Goal: Task Accomplishment & Management: Use online tool/utility

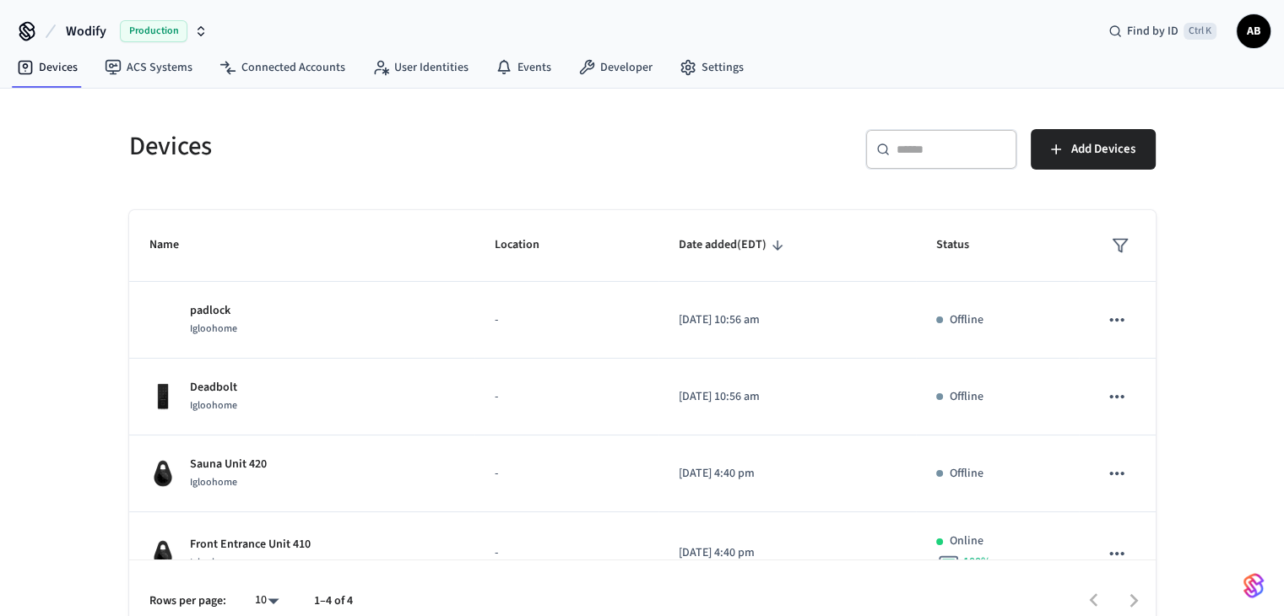
click at [206, 20] on div "Production" at bounding box center [164, 31] width 88 height 22
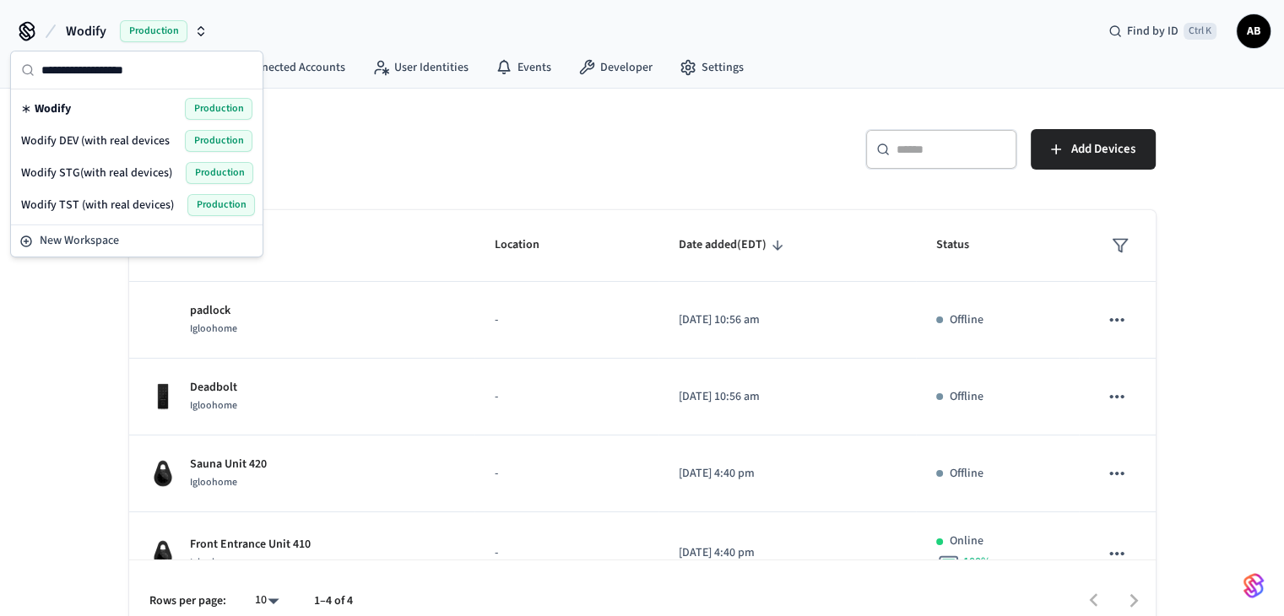
click at [150, 149] on div "Wodify DEV (with real devices Production" at bounding box center [136, 141] width 231 height 22
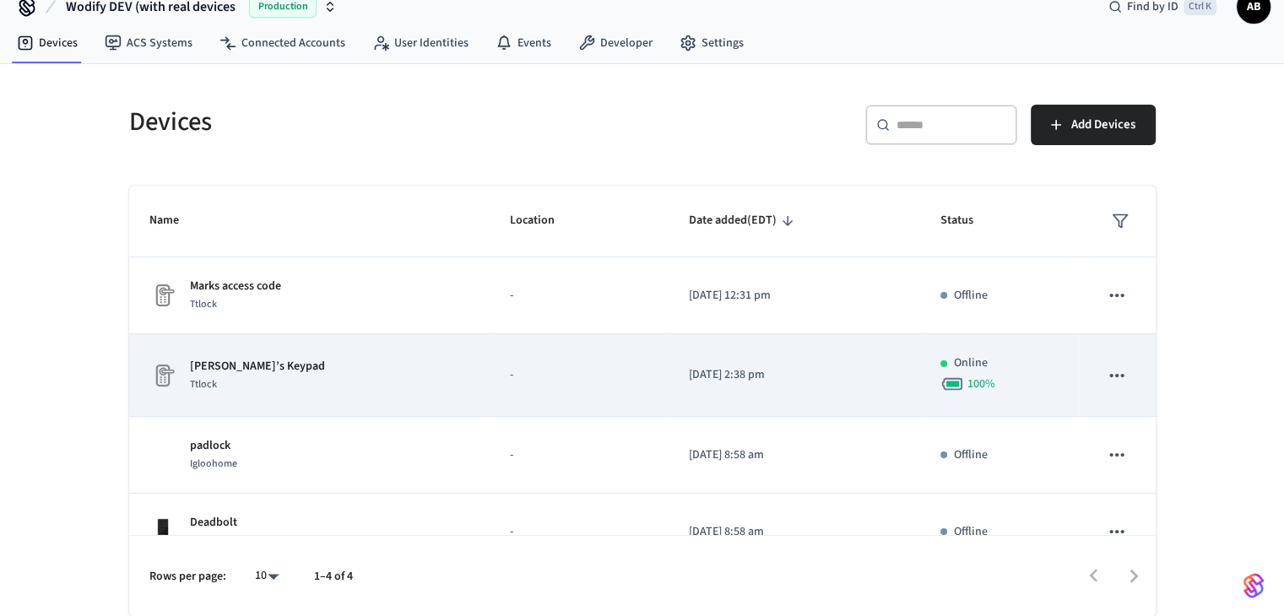
click at [1105, 367] on icon "sticky table" at bounding box center [1116, 376] width 22 height 22
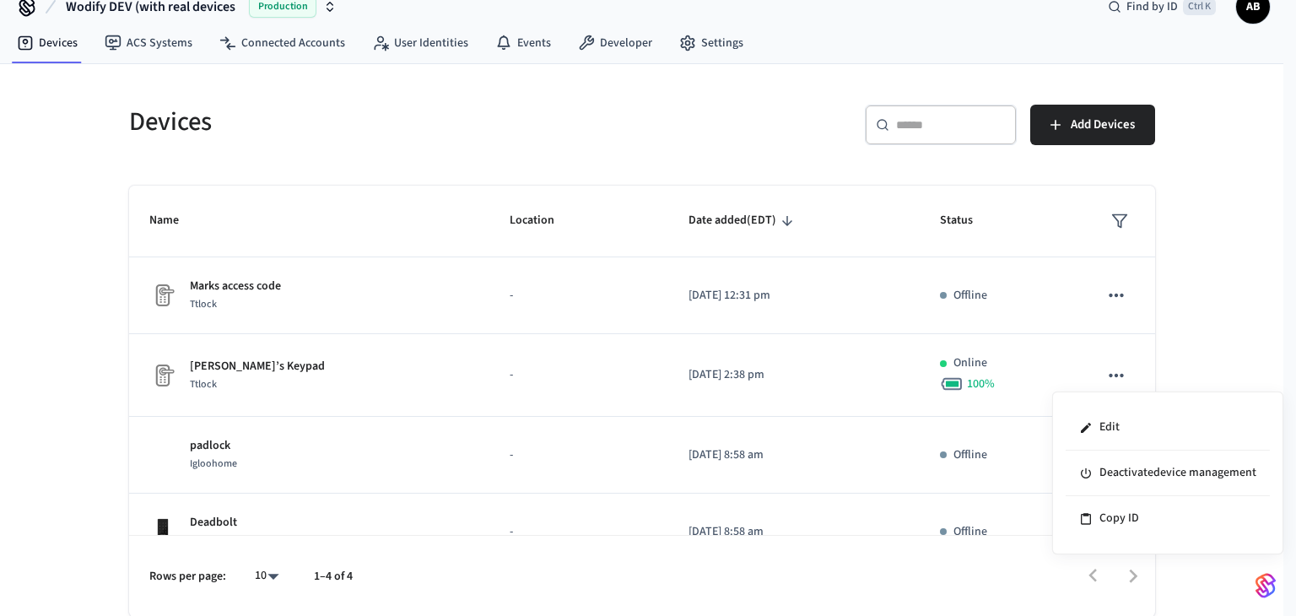
click at [1105, 288] on div at bounding box center [648, 308] width 1296 height 616
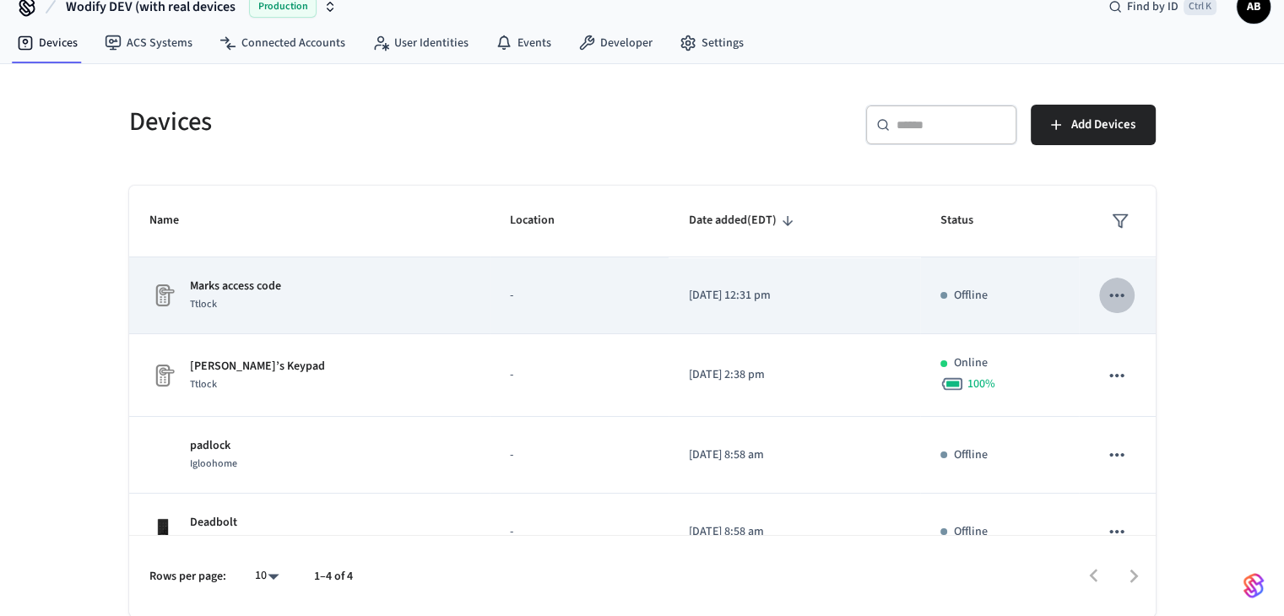
click at [1110, 294] on icon "sticky table" at bounding box center [1117, 295] width 14 height 3
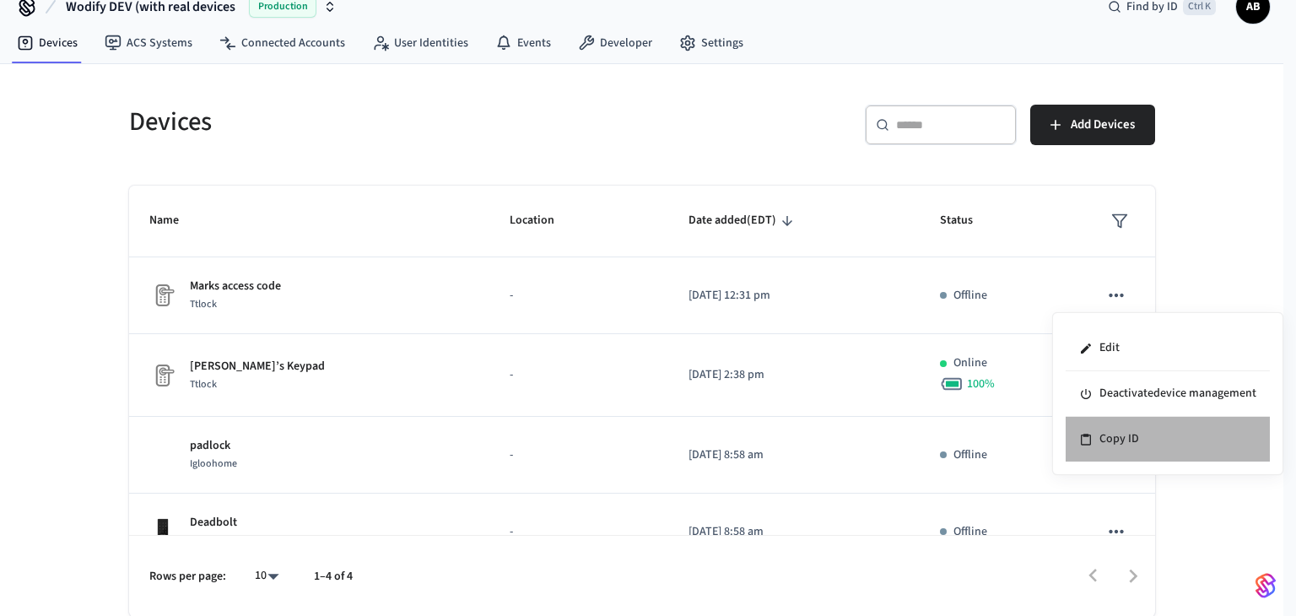
click at [1103, 448] on li "Copy ID" at bounding box center [1168, 439] width 204 height 45
